Goal: Use online tool/utility: Utilize a website feature to perform a specific function

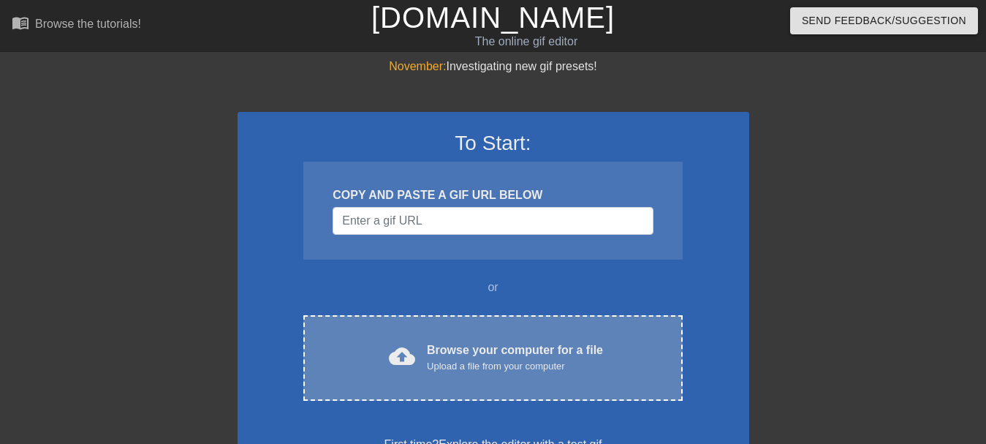
click at [525, 350] on div "Browse your computer for a file Upload a file from your computer" at bounding box center [515, 357] width 176 height 32
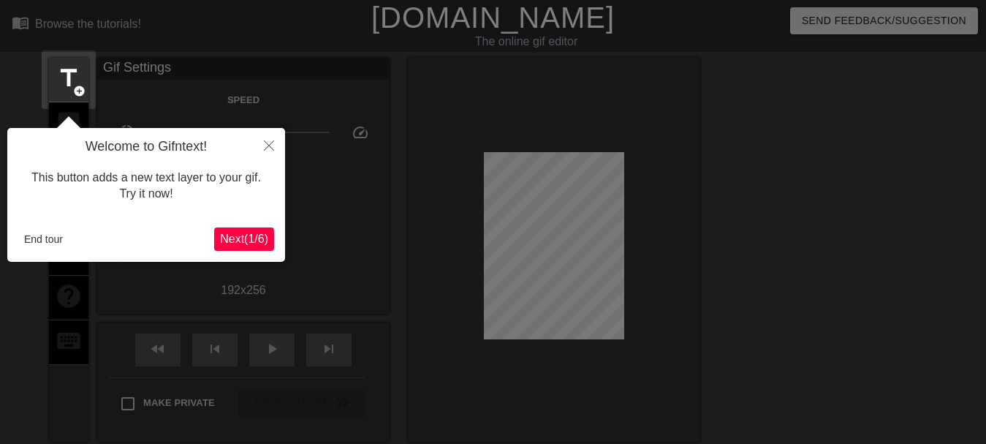
scroll to position [36, 0]
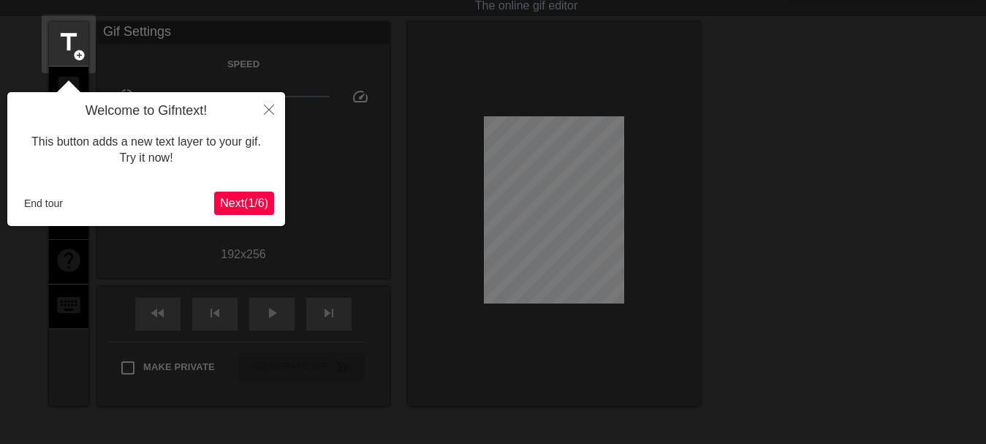
click at [243, 203] on span "Next ( 1 / 6 )" at bounding box center [244, 203] width 48 height 12
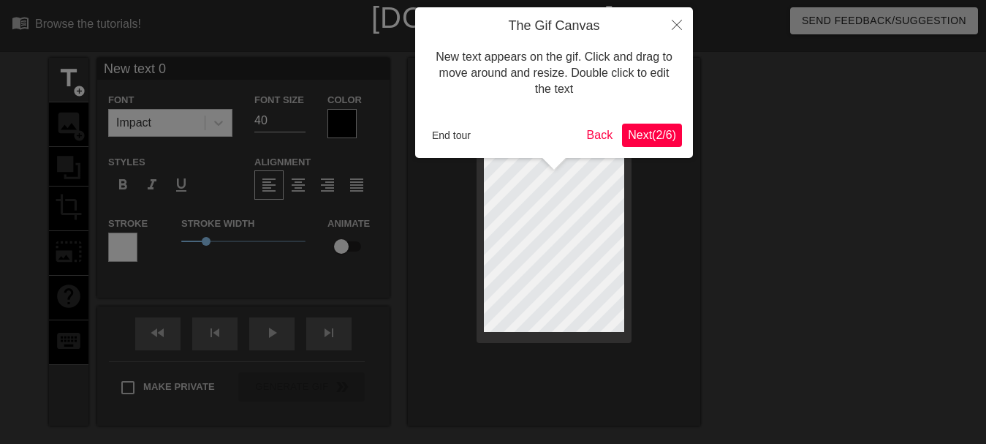
scroll to position [0, 1]
type input "New text0"
type textarea "New text0"
type input "New tex0"
type textarea "New tex0"
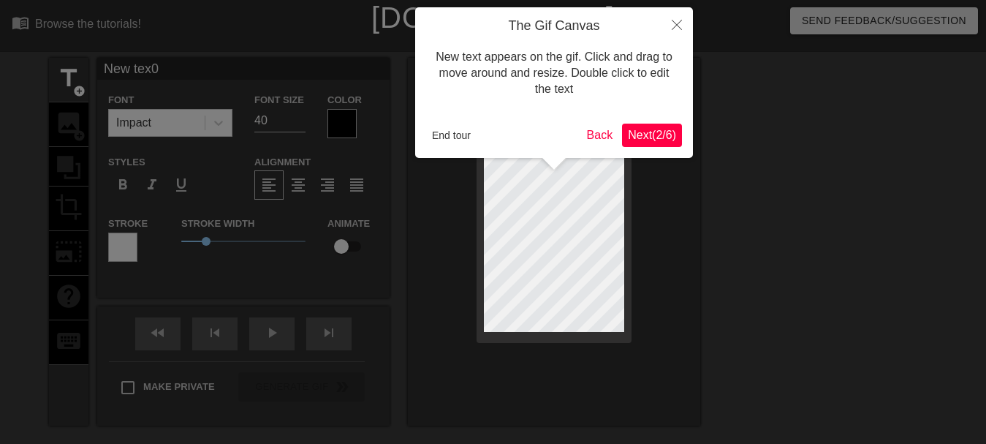
type input "New te0"
type textarea "New te0"
type input "New t0"
type textarea "New t0"
type input "New t"
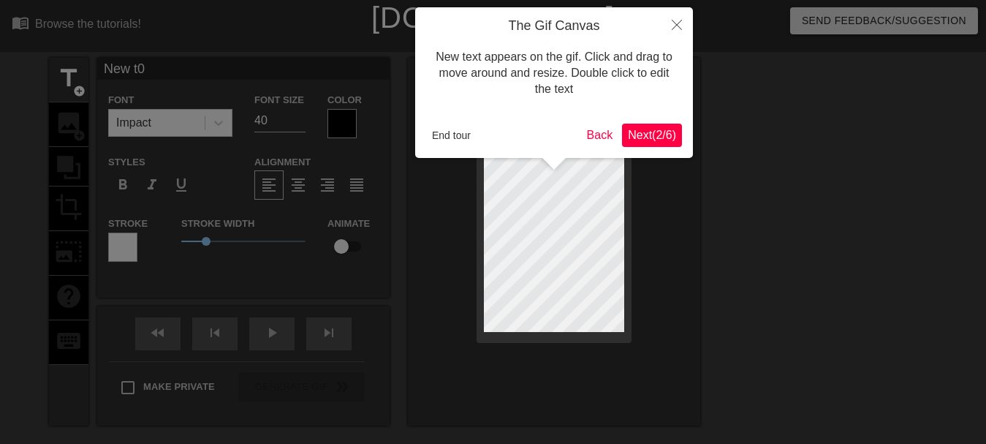
type textarea "New t"
type input "New"
type textarea "New"
type input "New"
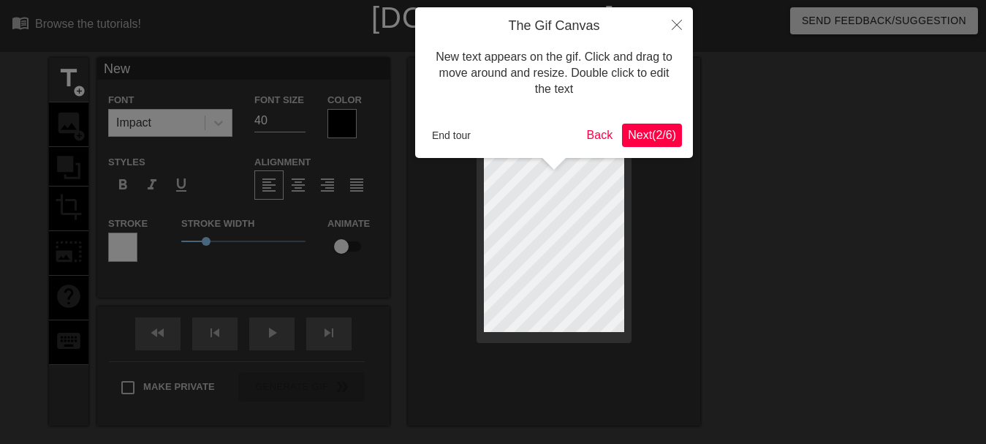
type textarea "New"
type input "Ne"
type textarea "Ne"
type input "N"
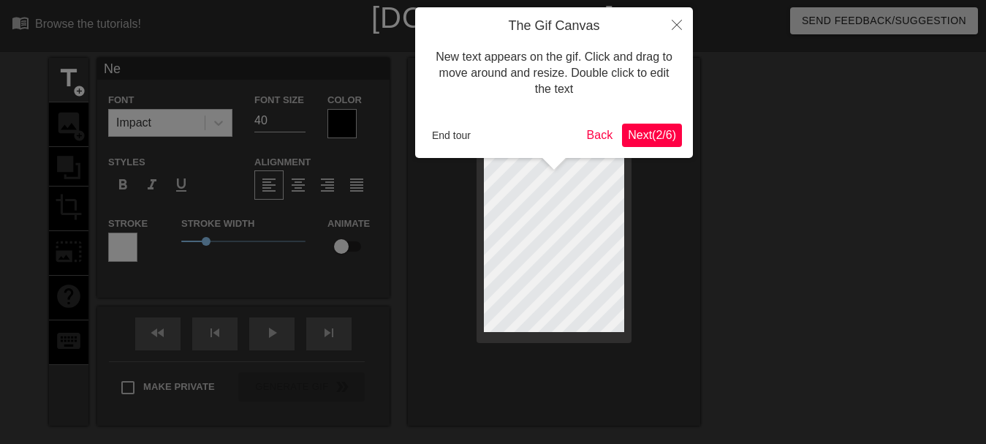
type textarea "N"
type input "B"
type textarea "B"
type input "Bé"
type textarea "Bé"
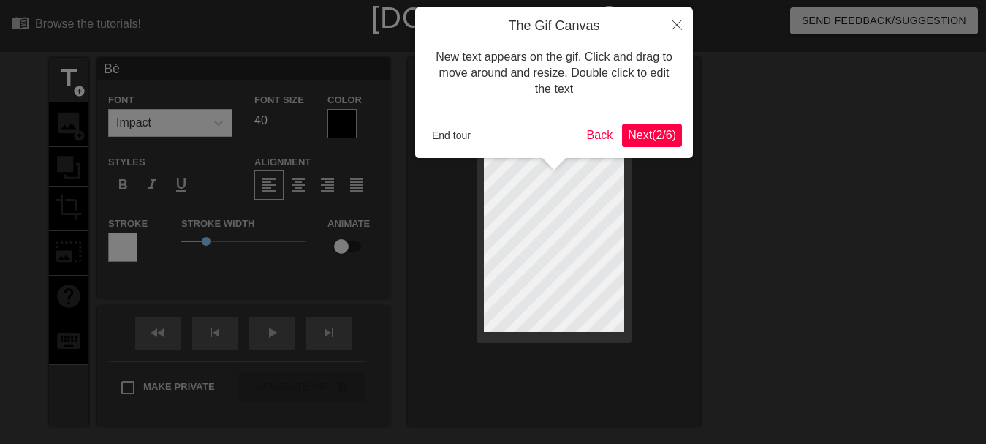
type input "Béa"
type textarea "Béa"
type input "Béas"
type textarea "Béas"
type input "Béaso"
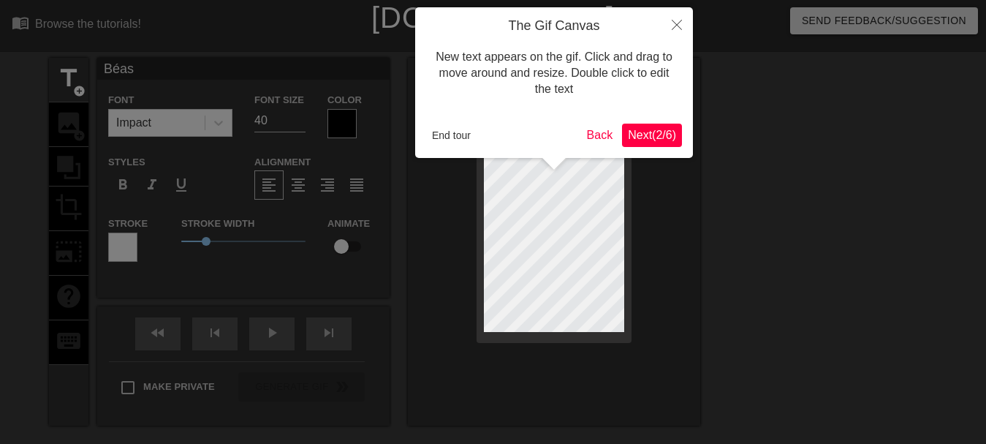
type textarea "Béaso"
type input "Béasou"
type textarea "Béasou"
click at [642, 137] on span "Next ( 2 / 6 )" at bounding box center [652, 135] width 48 height 12
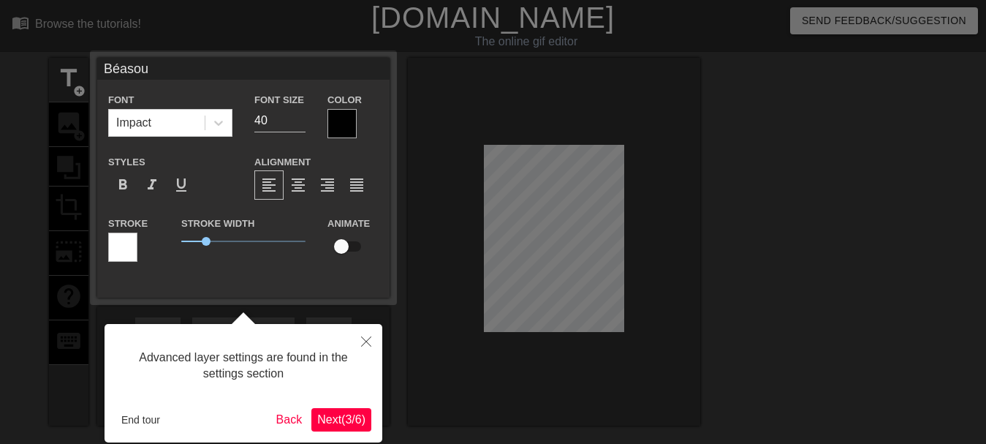
scroll to position [36, 0]
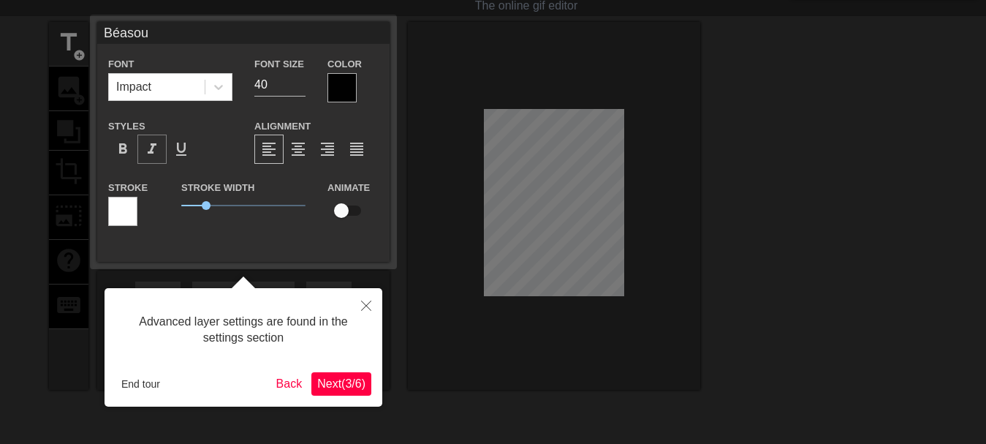
click at [151, 146] on span "format_italic" at bounding box center [152, 149] width 18 height 18
click at [344, 88] on div at bounding box center [341, 87] width 29 height 29
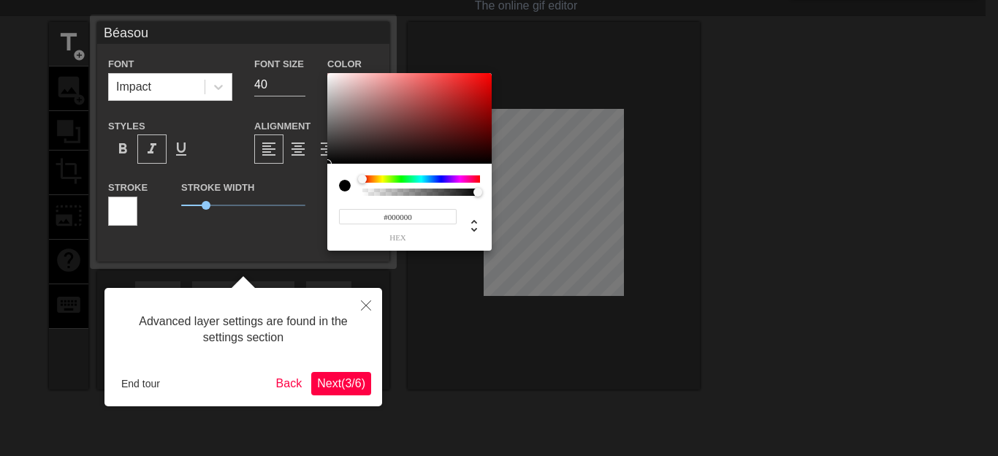
click at [464, 178] on div at bounding box center [422, 178] width 118 height 7
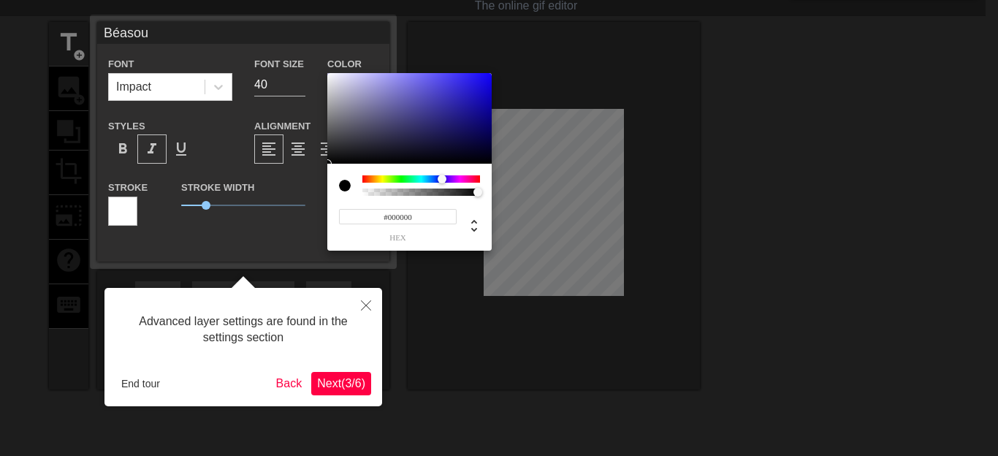
click at [442, 178] on div at bounding box center [422, 178] width 118 height 7
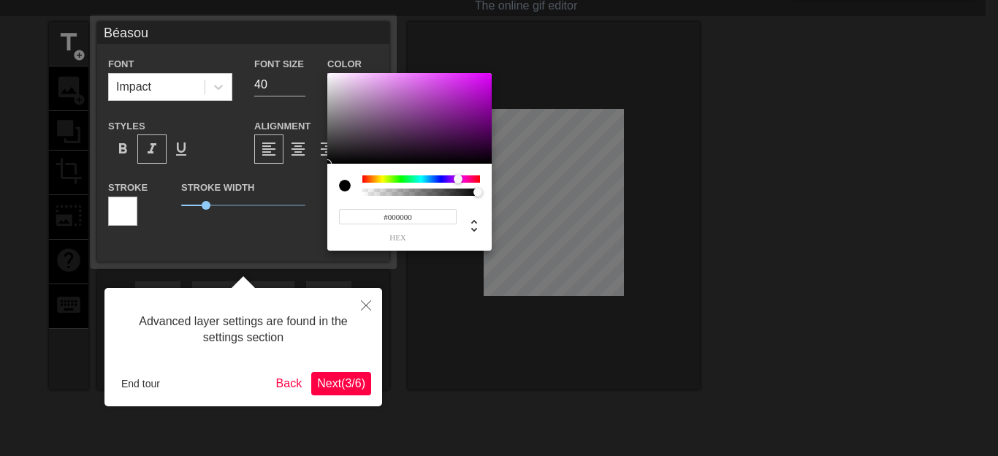
click at [458, 176] on div at bounding box center [422, 178] width 118 height 7
click at [337, 392] on div at bounding box center [499, 228] width 998 height 456
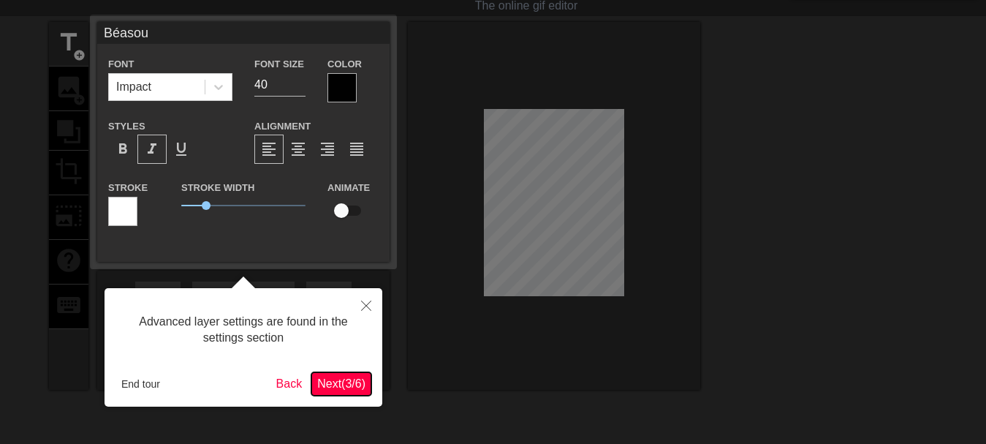
click at [337, 385] on span "Next ( 3 / 6 )" at bounding box center [341, 383] width 48 height 12
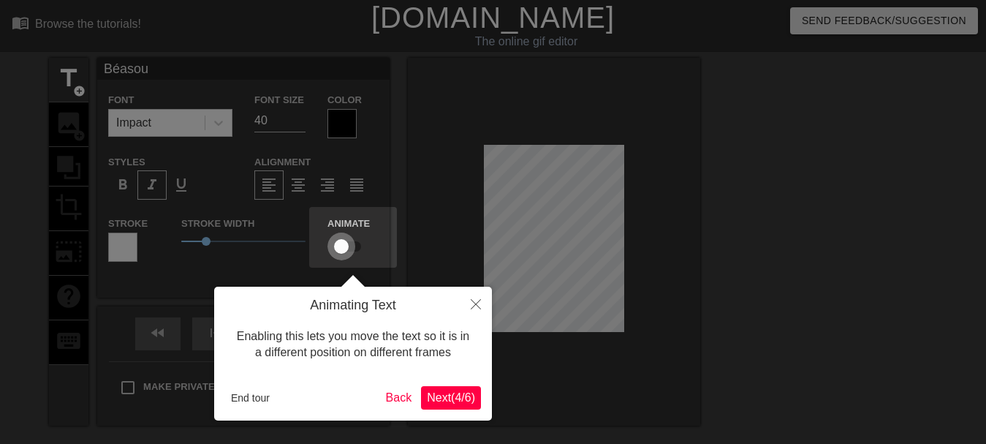
drag, startPoint x: 341, startPoint y: 246, endPoint x: 358, endPoint y: 248, distance: 17.0
click at [358, 248] on input "checkbox" at bounding box center [341, 246] width 83 height 28
checkbox input "true"
click at [436, 398] on span "Next ( 4 / 6 )" at bounding box center [451, 397] width 48 height 12
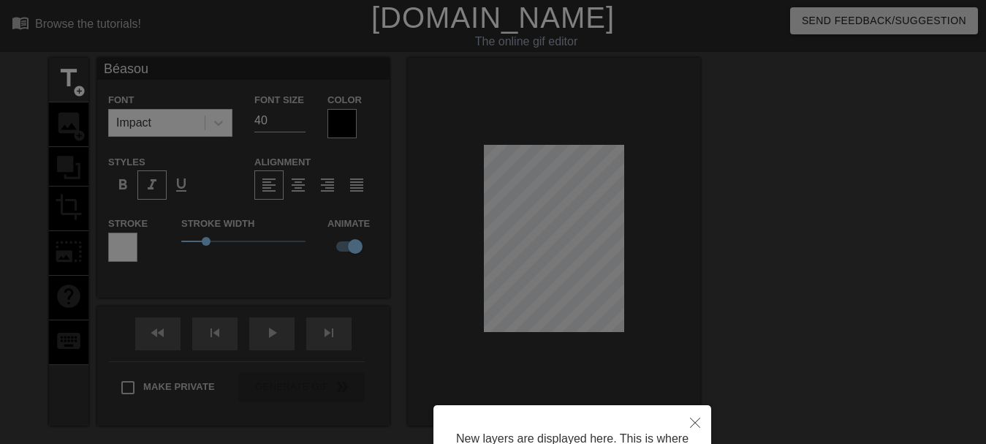
scroll to position [152, 0]
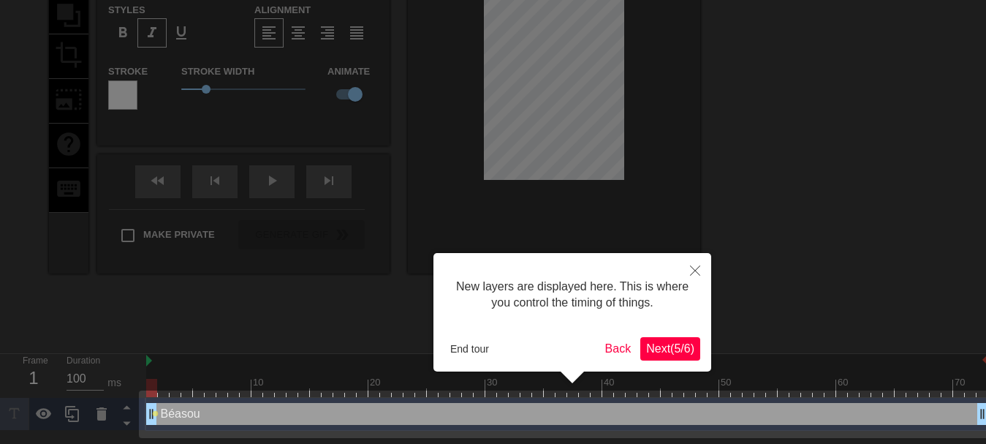
click at [660, 352] on span "Next ( 5 / 6 )" at bounding box center [670, 348] width 48 height 12
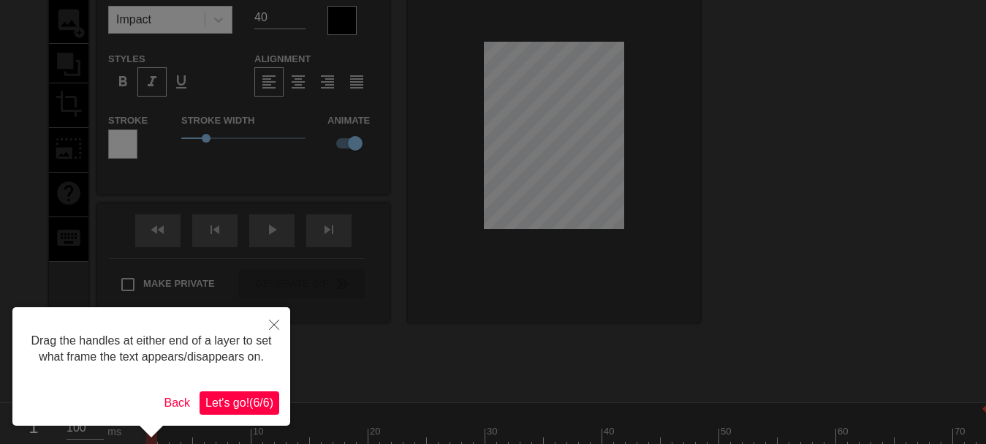
scroll to position [105, 0]
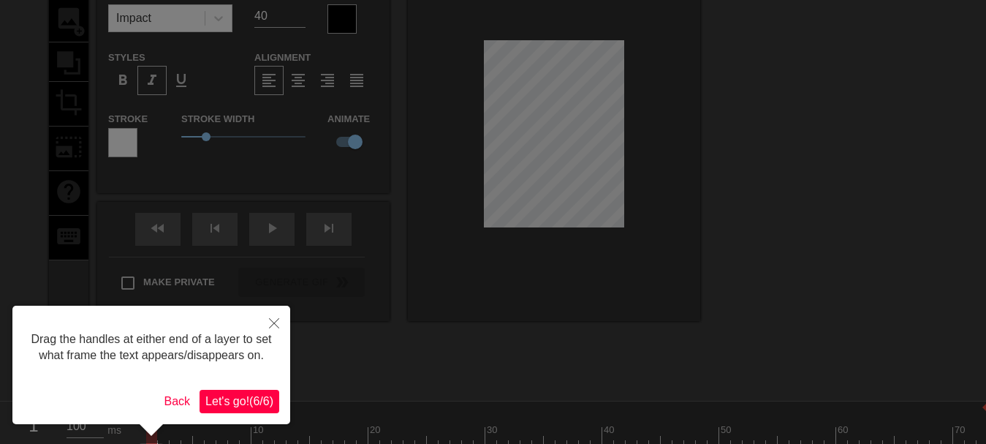
click at [254, 396] on span "Let's go! ( 6 / 6 )" at bounding box center [239, 401] width 68 height 12
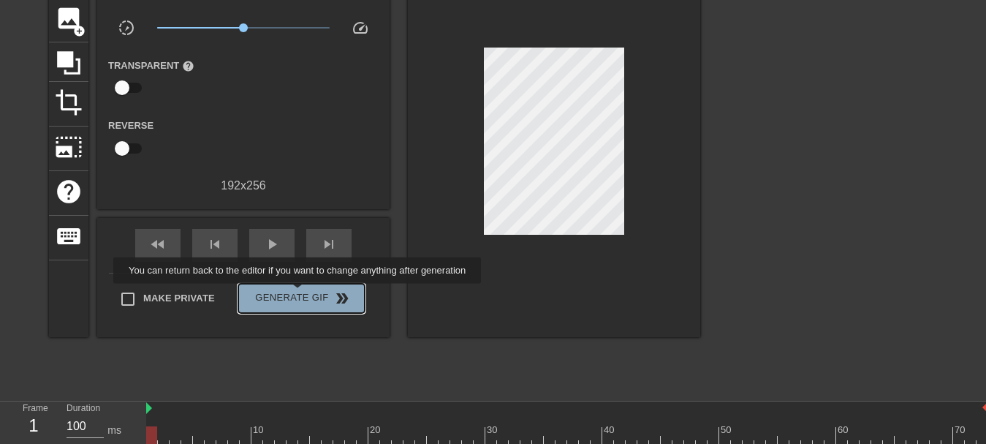
click at [301, 294] on span "Generate Gif double_arrow" at bounding box center [301, 298] width 115 height 18
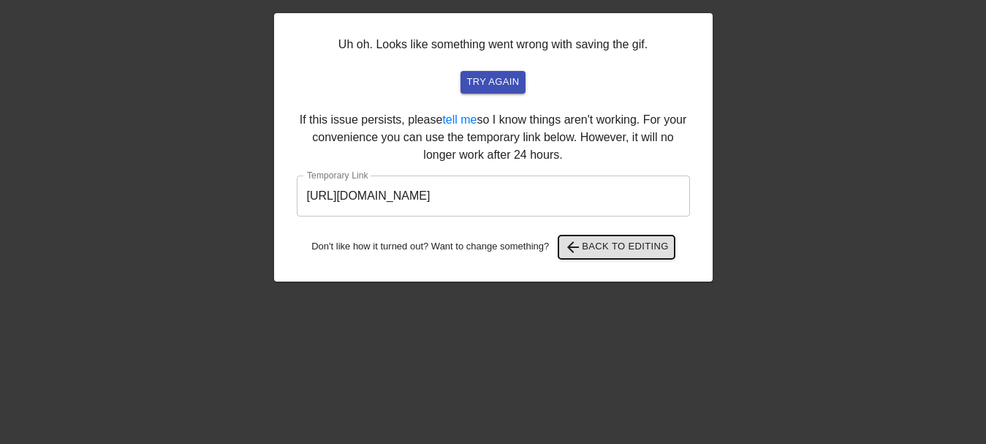
click at [599, 249] on span "arrow_back Back to Editing" at bounding box center [616, 247] width 105 height 18
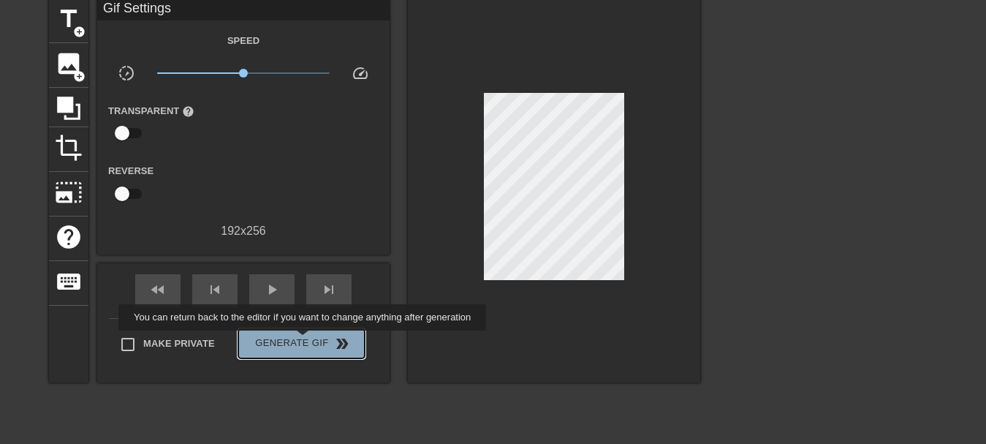
click at [306, 341] on span "Generate Gif double_arrow" at bounding box center [301, 344] width 115 height 18
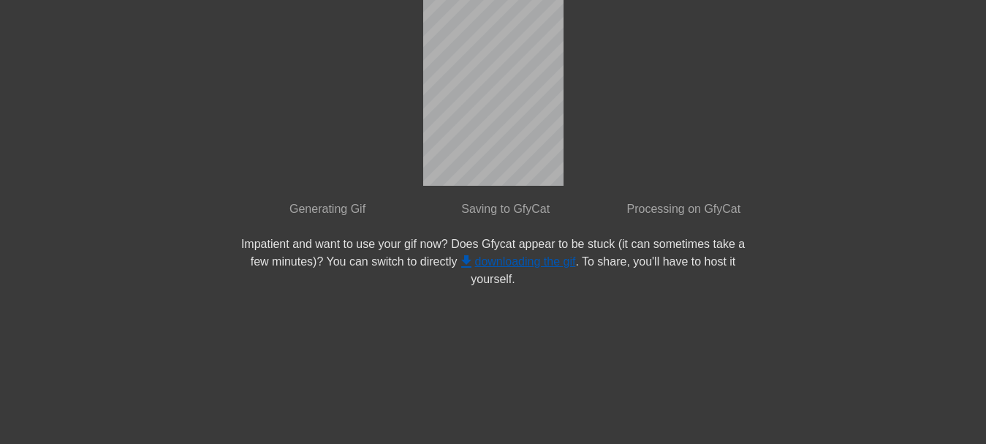
click at [523, 264] on link "get_app downloading the gif" at bounding box center [517, 261] width 118 height 12
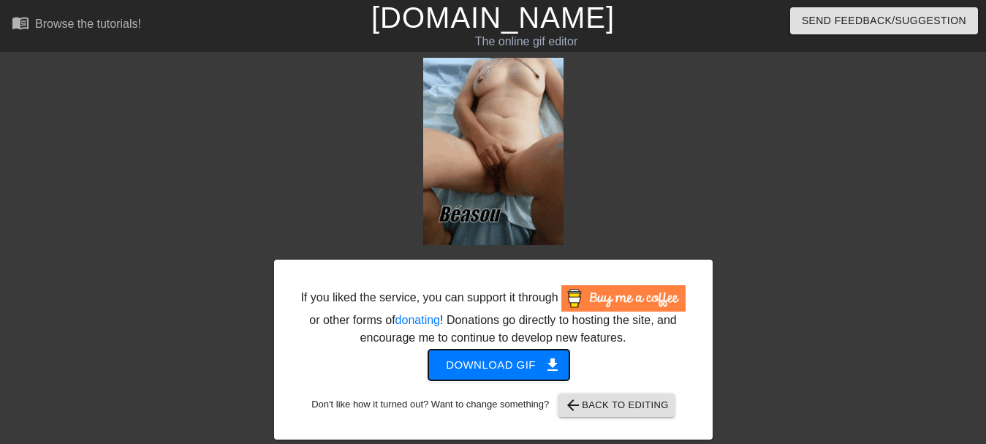
click at [503, 357] on span "Download gif get_app" at bounding box center [499, 364] width 106 height 19
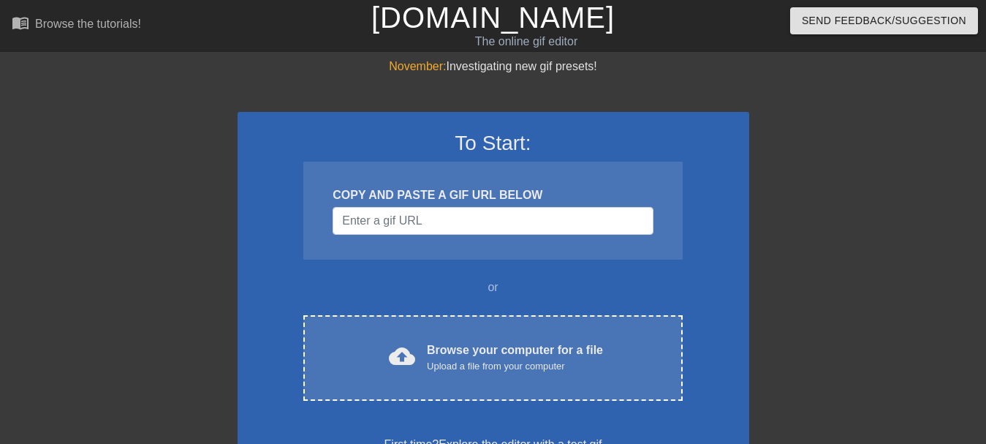
click at [919, 159] on div at bounding box center [876, 277] width 219 height 439
